Goal: Transaction & Acquisition: Purchase product/service

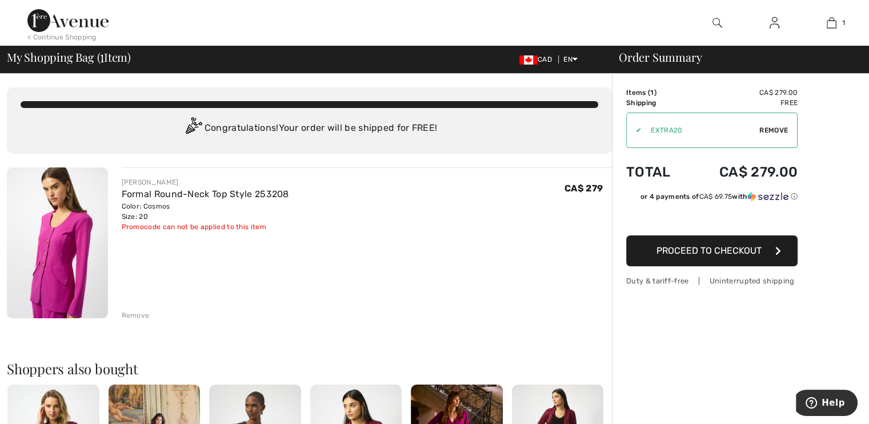
click at [132, 310] on div "Remove" at bounding box center [136, 315] width 28 height 10
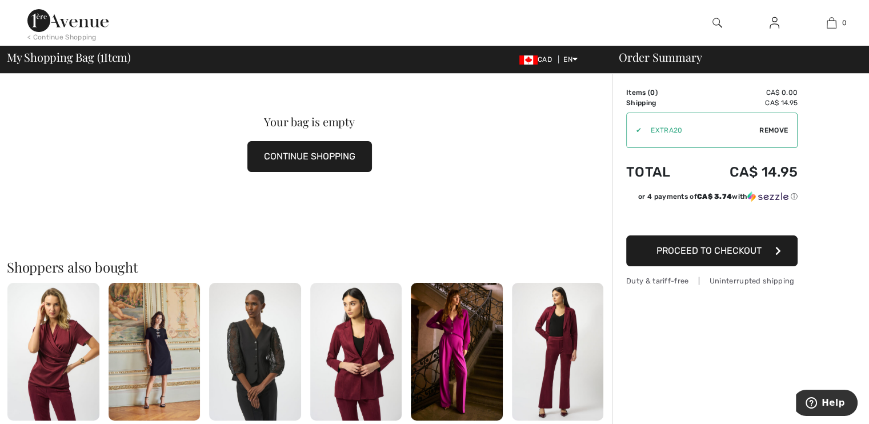
scroll to position [171, 0]
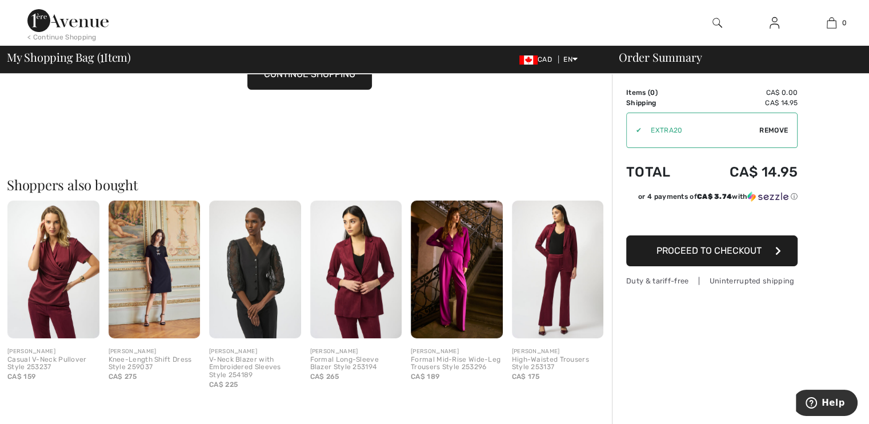
click at [46, 281] on img at bounding box center [53, 270] width 92 height 138
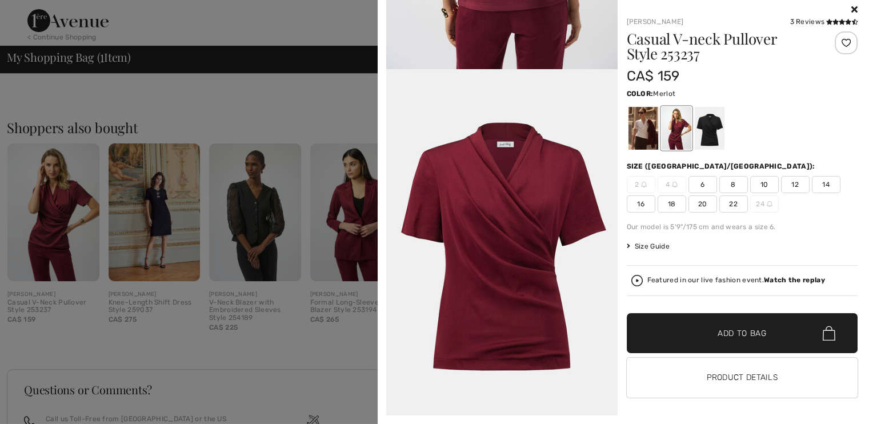
scroll to position [1595, 0]
click at [247, 218] on div at bounding box center [434, 212] width 869 height 424
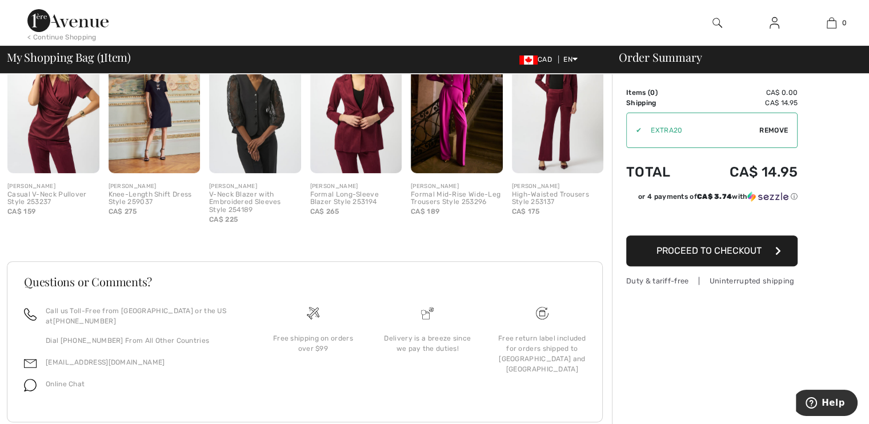
scroll to position [363, 0]
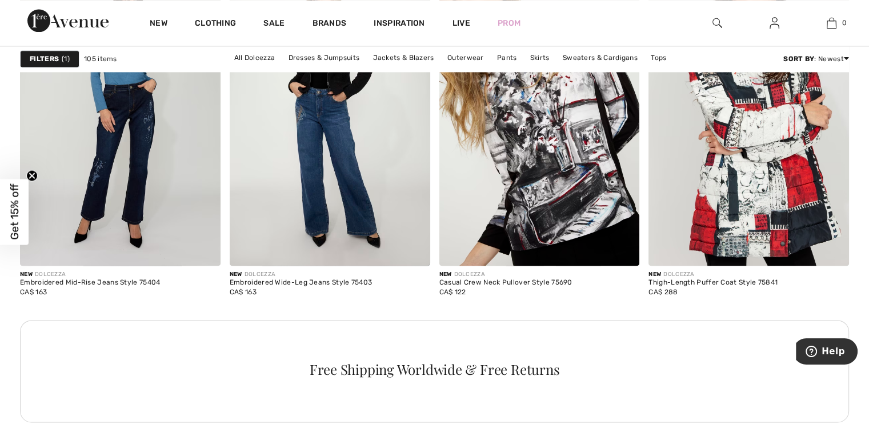
scroll to position [1600, 0]
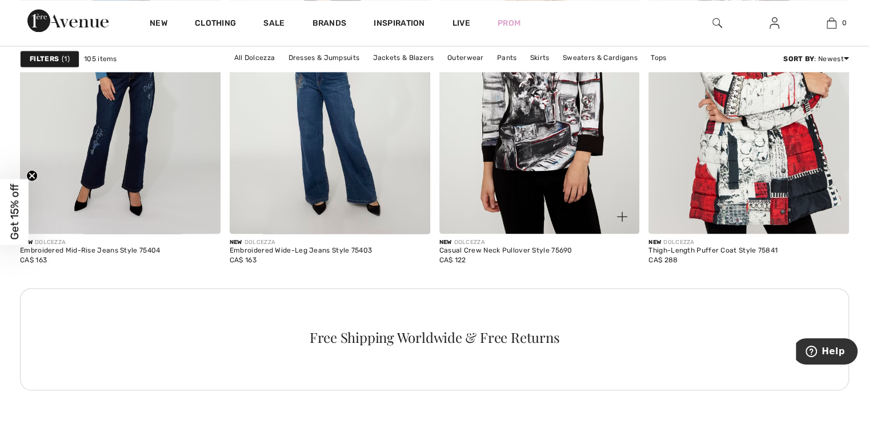
click at [545, 122] on img at bounding box center [539, 83] width 201 height 301
